Goal: Information Seeking & Learning: Learn about a topic

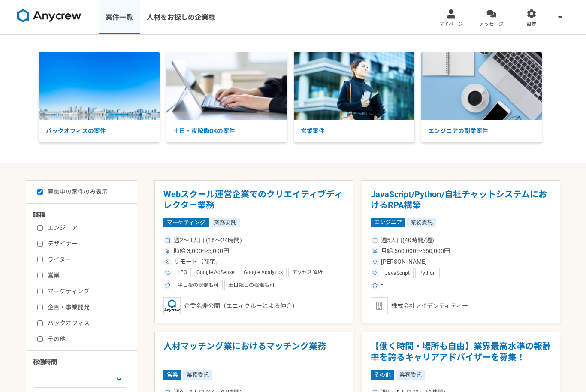
click at [135, 16] on link "案件一覧" at bounding box center [119, 17] width 41 height 34
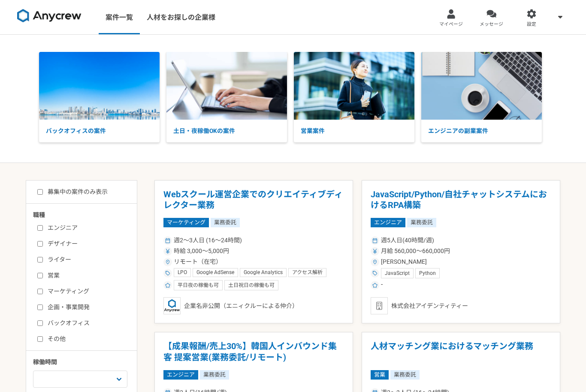
click at [41, 194] on input "募集中の案件のみ表示" at bounding box center [40, 192] width 6 height 6
checkbox input "true"
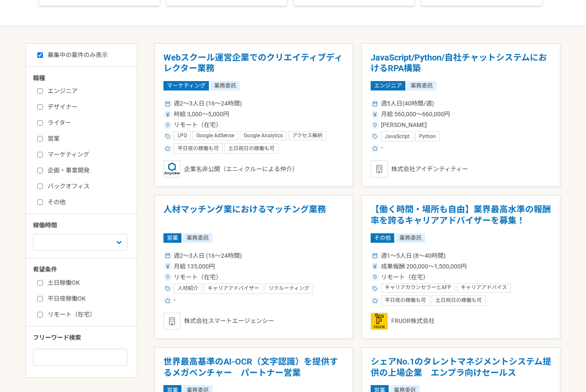
scroll to position [136, 0]
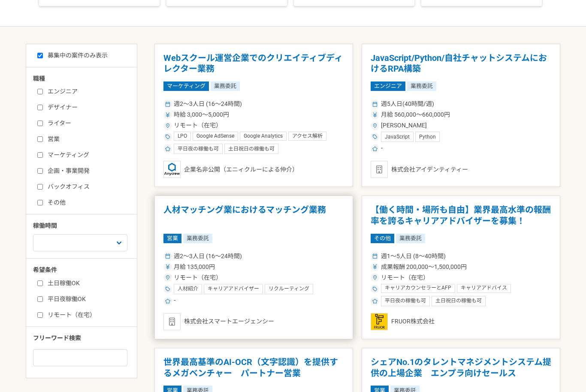
click at [313, 206] on h1 "人材マッチング業におけるマッチング業務" at bounding box center [253, 216] width 181 height 22
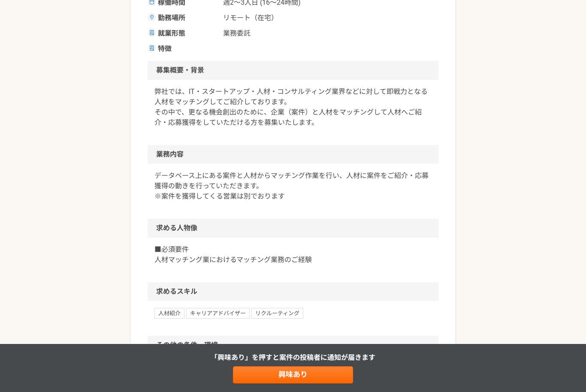
scroll to position [68, 0]
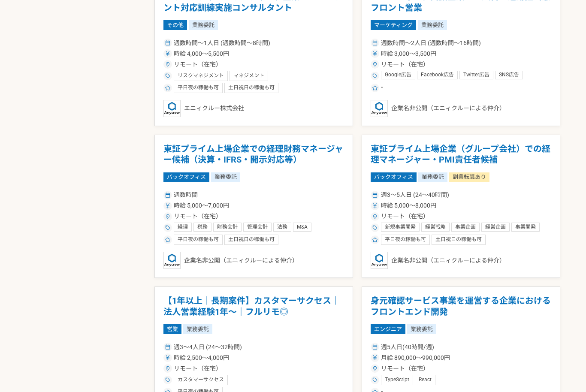
scroll to position [1346, 0]
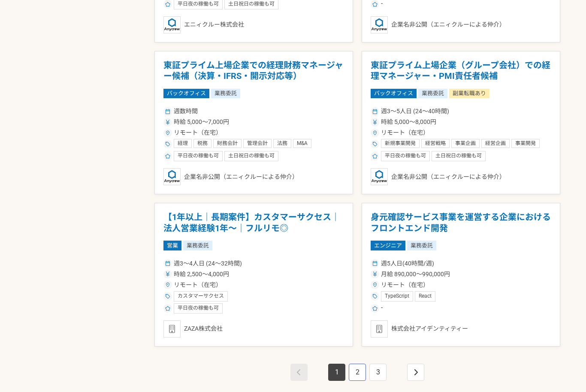
click at [359, 364] on link "2" at bounding box center [357, 372] width 17 height 17
